Goal: Communication & Community: Share content

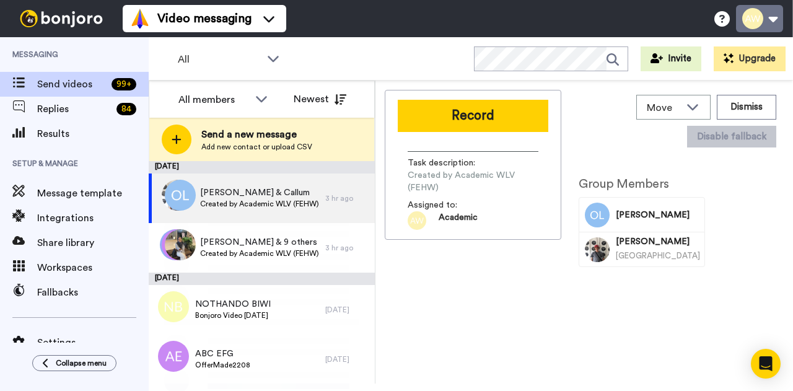
click at [777, 18] on button at bounding box center [759, 18] width 47 height 27
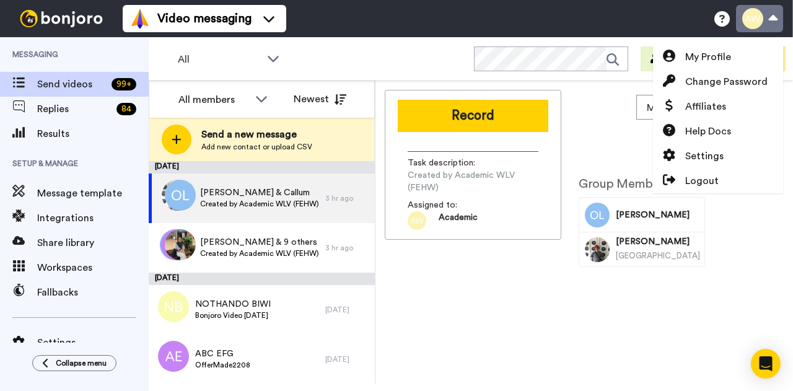
click at [777, 18] on button at bounding box center [759, 18] width 47 height 27
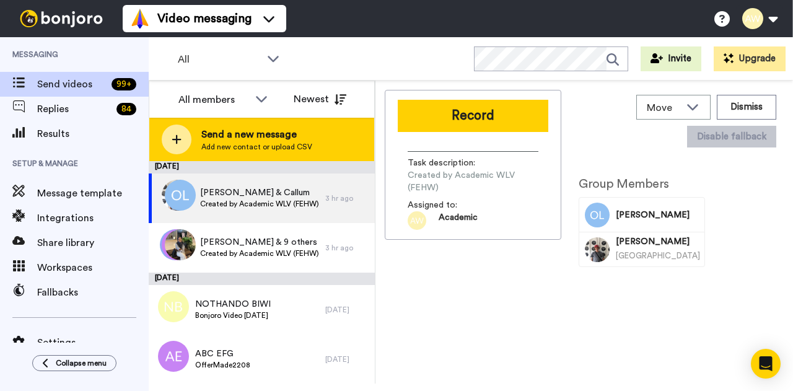
click at [253, 136] on span "Send a new message" at bounding box center [256, 134] width 111 height 15
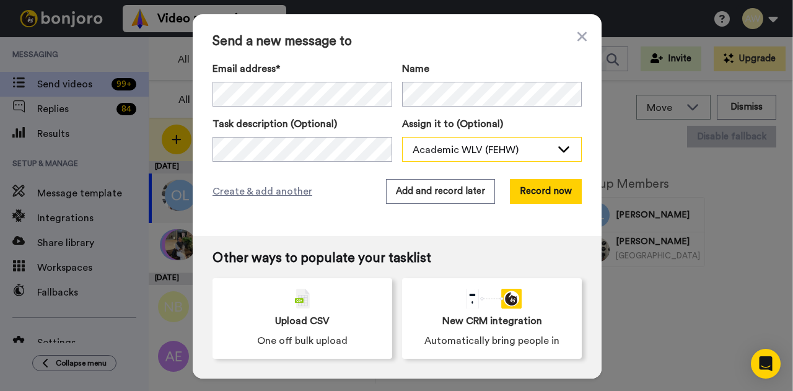
click at [461, 148] on div "Academic WLV (FEHW)" at bounding box center [482, 149] width 139 height 15
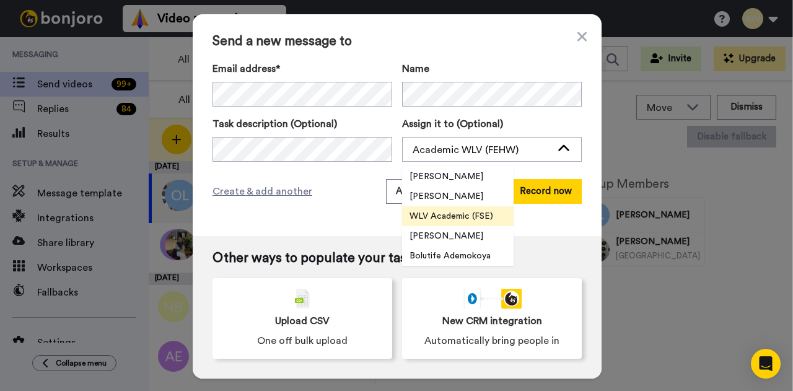
click at [445, 214] on span "WLV Academic (FSE)" at bounding box center [451, 216] width 98 height 12
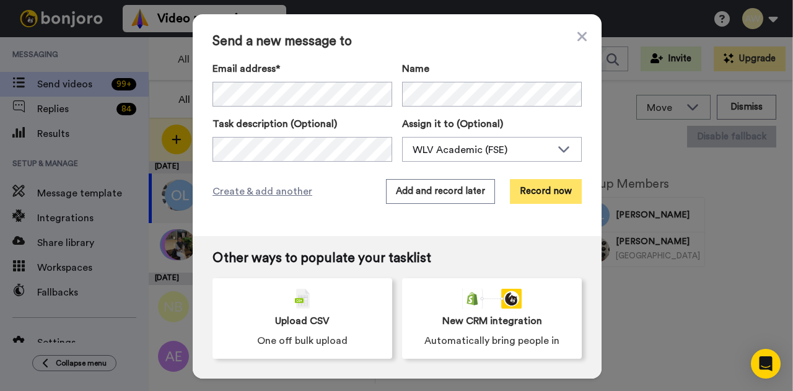
click at [542, 188] on button "Record now" at bounding box center [546, 191] width 72 height 25
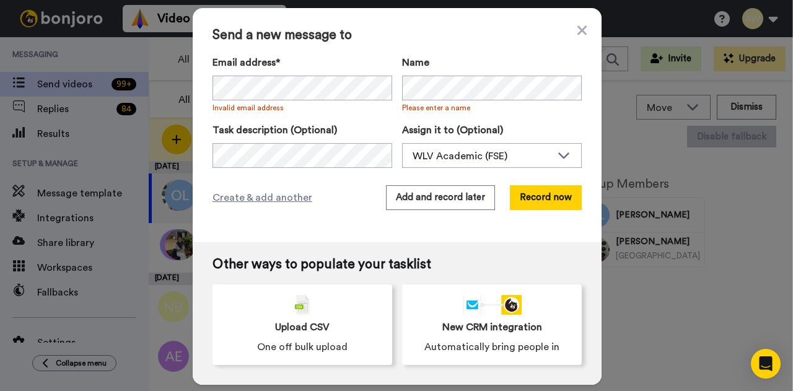
click at [330, 209] on div "Send a new message to Email address* No search result for ‘ [EMAIL_ADDRESS][DOM…" at bounding box center [397, 125] width 409 height 234
click at [546, 194] on button "Record now" at bounding box center [546, 197] width 72 height 25
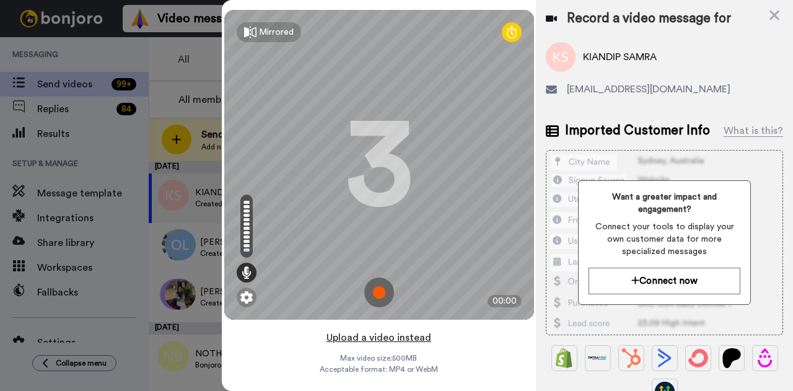
click at [385, 338] on button "Upload a video instead" at bounding box center [379, 338] width 112 height 16
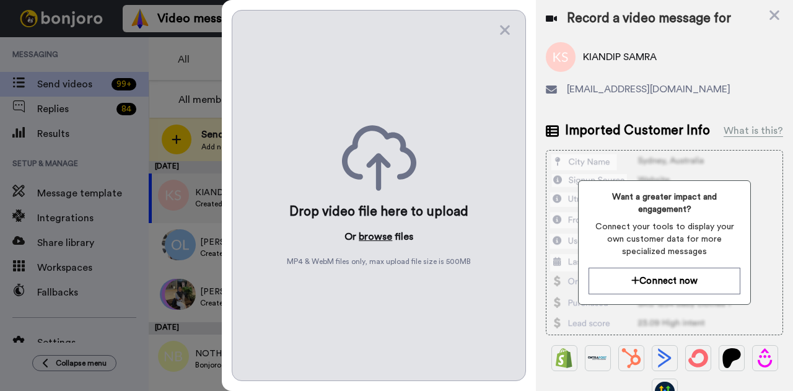
click at [375, 234] on button "browse" at bounding box center [375, 236] width 33 height 15
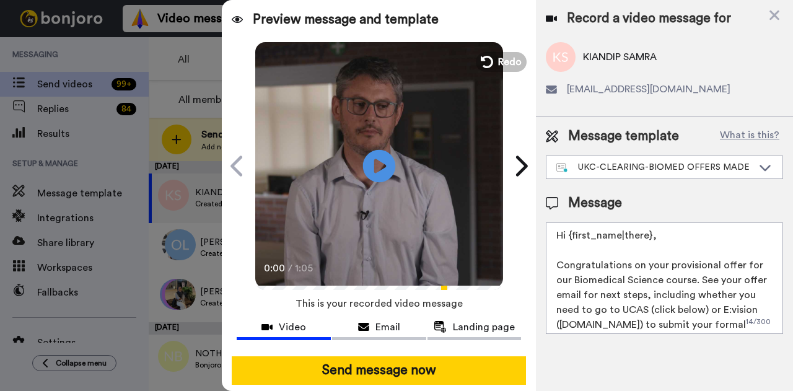
click at [376, 162] on icon "Play/Pause" at bounding box center [379, 165] width 33 height 59
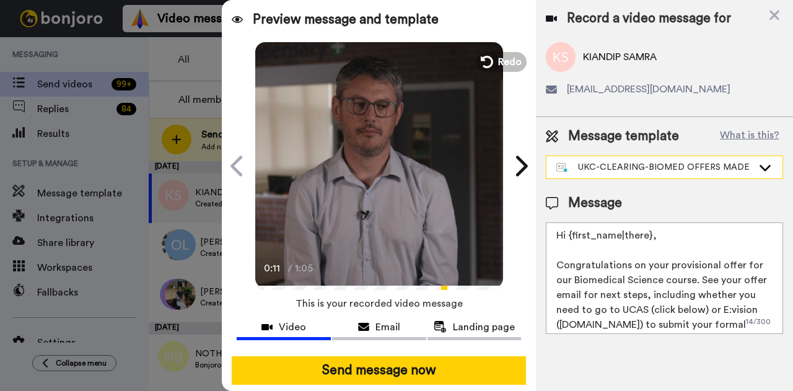
click at [752, 165] on div "UKC-CLEARING-BIOMED OFFERS MADE" at bounding box center [654, 167] width 196 height 12
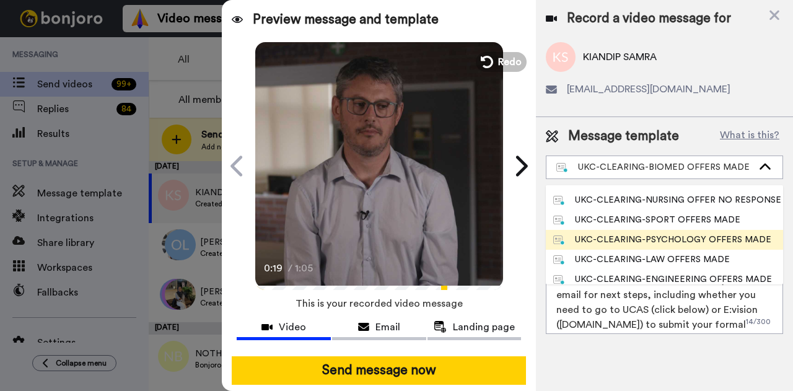
scroll to position [310, 0]
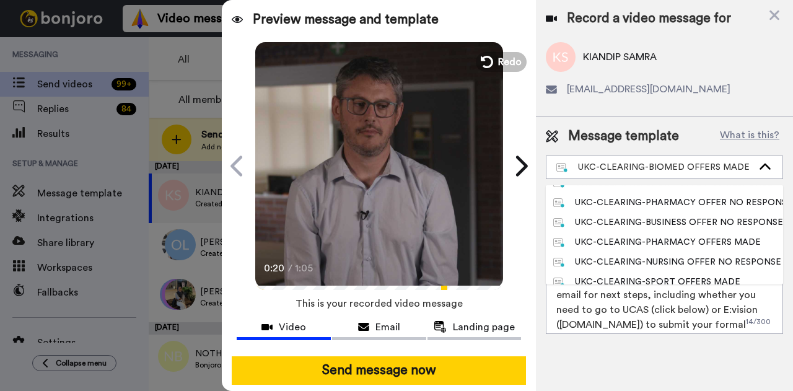
click at [678, 236] on div "UKC-CLEARING-PHARMACY OFFERS MADE" at bounding box center [657, 242] width 208 height 12
type textarea "Hi {first_name|there}, Congratulations on your provisional offer for our pharma…"
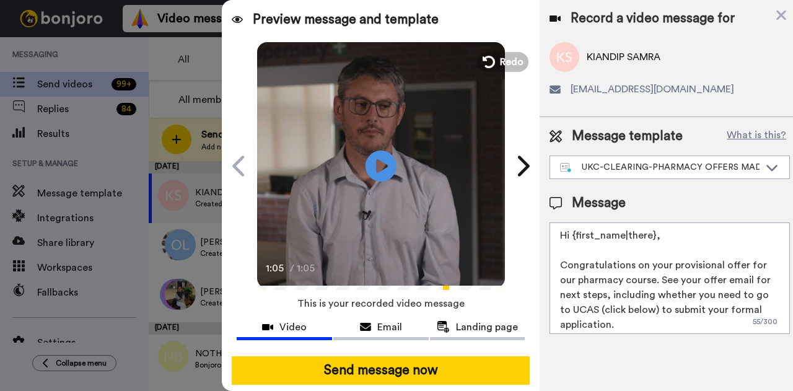
scroll to position [62, 0]
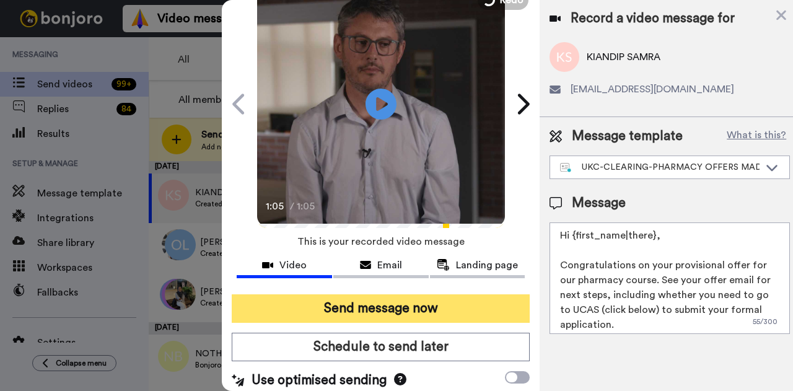
click at [348, 307] on button "Send message now" at bounding box center [381, 308] width 298 height 28
